Goal: Task Accomplishment & Management: Complete application form

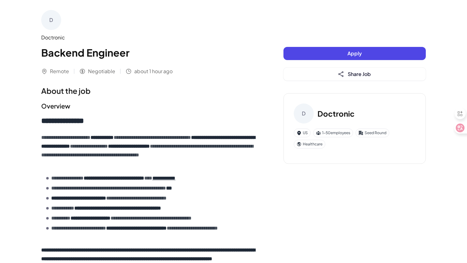
click at [253, 47] on h1 "Backend Engineer" at bounding box center [149, 52] width 217 height 15
click at [320, 56] on button "Apply" at bounding box center [355, 53] width 142 height 13
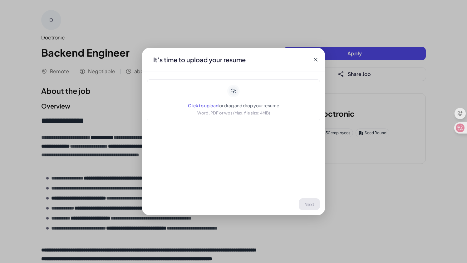
click at [316, 59] on icon at bounding box center [316, 60] width 6 height 6
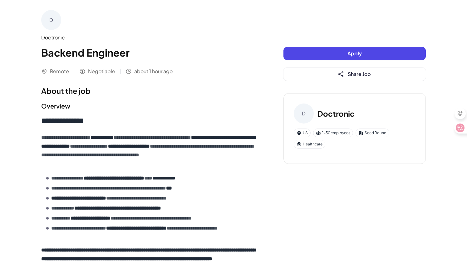
click at [346, 56] on button "Apply" at bounding box center [355, 53] width 142 height 13
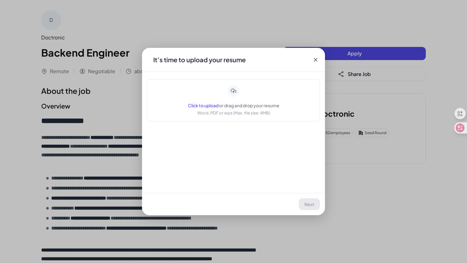
click at [233, 89] on icon at bounding box center [233, 91] width 5 height 4
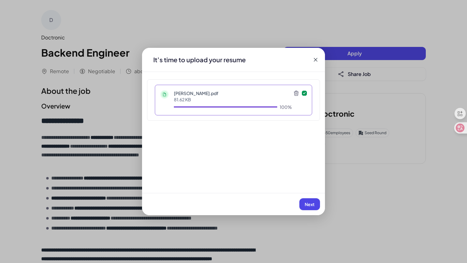
click at [307, 204] on span "Next" at bounding box center [310, 204] width 10 height 6
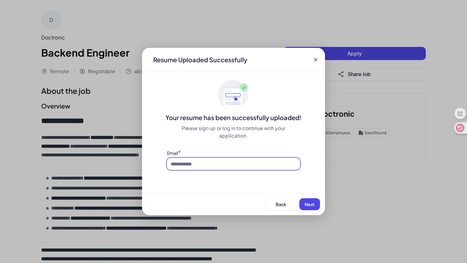
click at [266, 166] on input at bounding box center [233, 164] width 133 height 12
click at [300, 185] on div "Resume Uploaded Successfully Your resume has been successfully uploaded! Please…" at bounding box center [233, 131] width 183 height 167
click at [282, 202] on span "Back" at bounding box center [281, 204] width 11 height 6
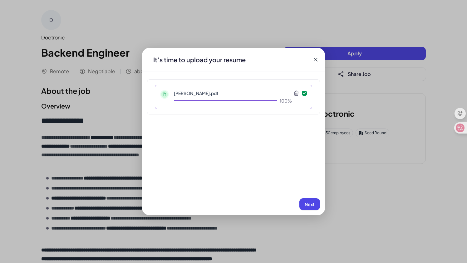
click at [307, 204] on span "Next" at bounding box center [310, 204] width 10 height 6
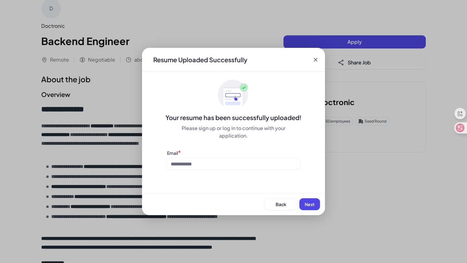
scroll to position [12, 0]
